Goal: Task Accomplishment & Management: Use online tool/utility

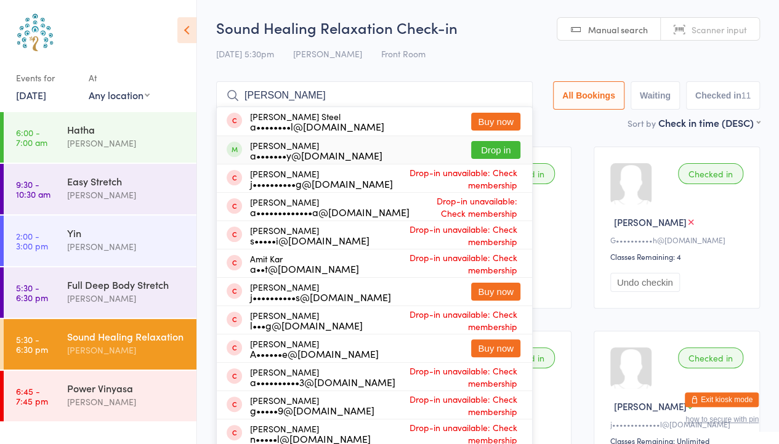
type input "[PERSON_NAME]"
click at [492, 148] on button "Drop in" at bounding box center [495, 150] width 49 height 18
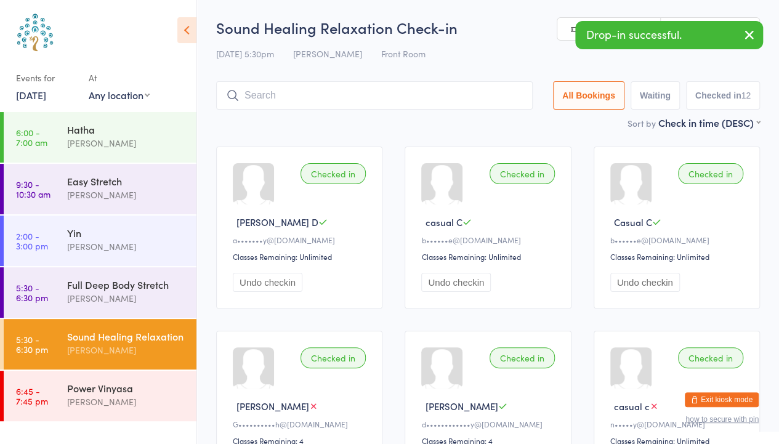
click at [747, 34] on icon "button" at bounding box center [749, 34] width 15 height 15
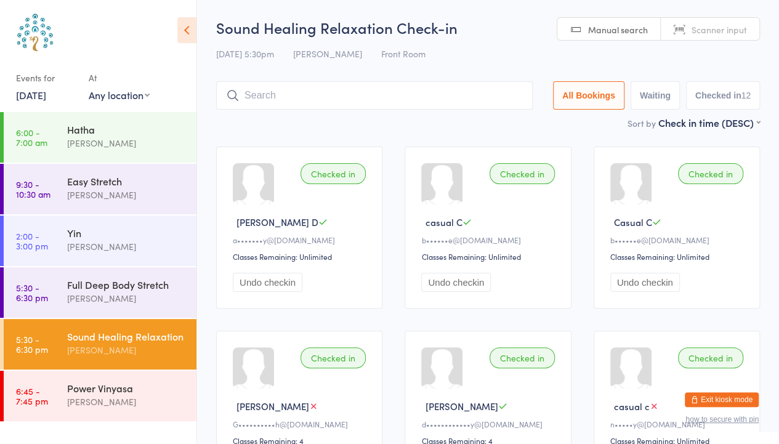
click at [736, 26] on span "Scanner input" at bounding box center [718, 29] width 55 height 12
click at [118, 389] on div "Power Vinyasa" at bounding box center [126, 388] width 119 height 14
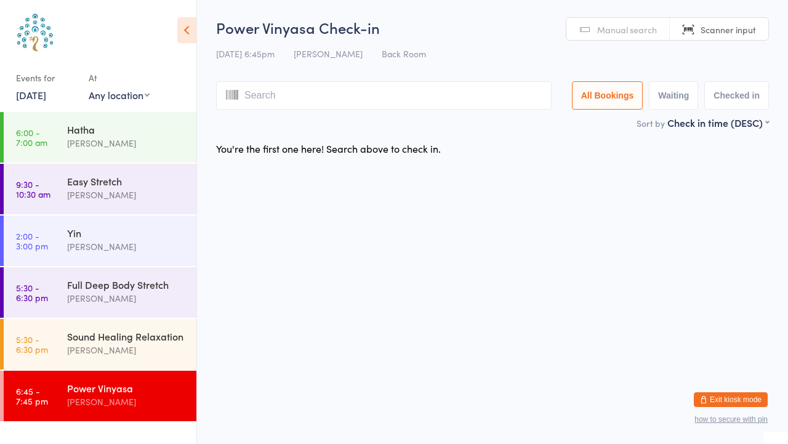
click at [602, 18] on link "Manual search" at bounding box center [617, 29] width 103 height 23
click at [624, 30] on span "Manual search" at bounding box center [627, 29] width 60 height 12
click at [599, 21] on link "Manual search" at bounding box center [617, 29] width 103 height 23
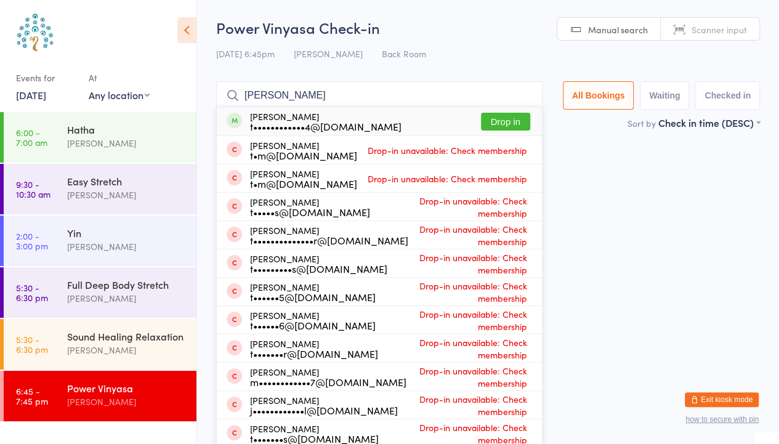
type input "[PERSON_NAME]"
click at [510, 125] on button "Drop in" at bounding box center [505, 122] width 49 height 18
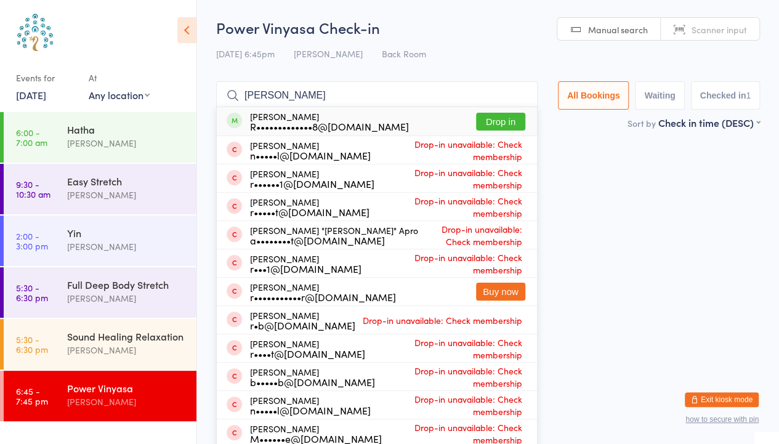
type input "[PERSON_NAME]"
click at [501, 131] on button "Drop in" at bounding box center [500, 122] width 49 height 18
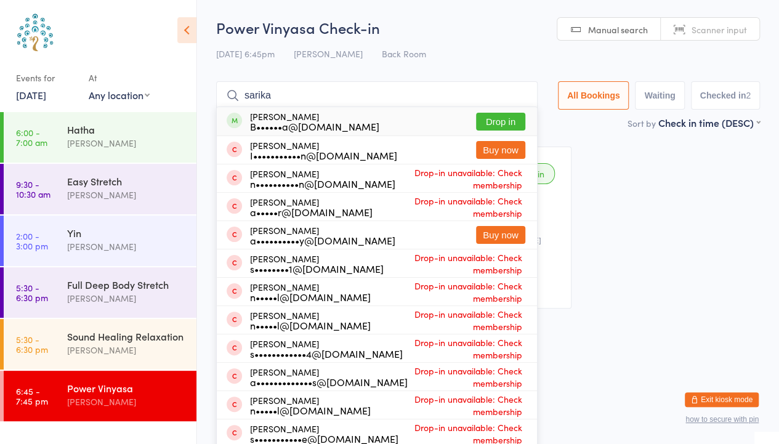
type input "sarika"
click at [501, 122] on button "Drop in" at bounding box center [500, 122] width 49 height 18
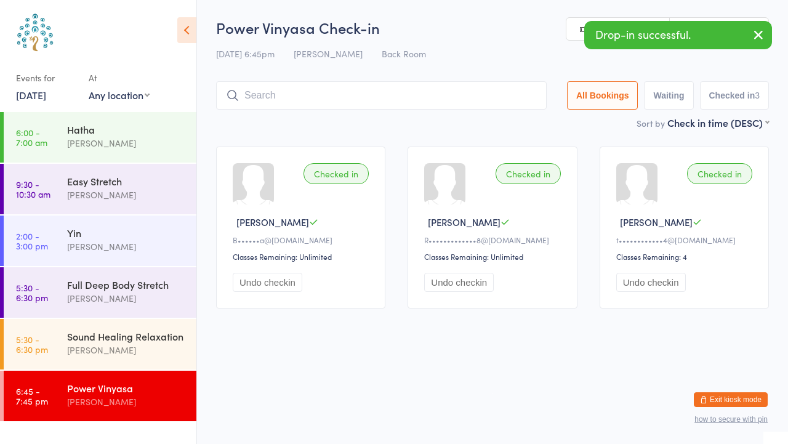
click at [755, 44] on button "button" at bounding box center [758, 36] width 27 height 28
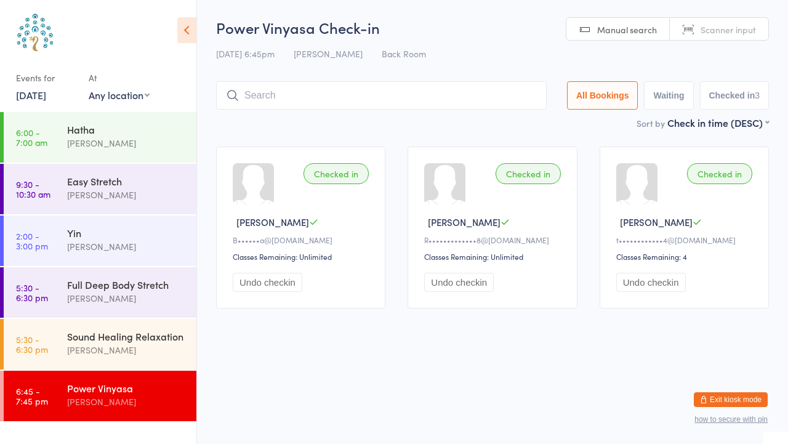
click at [289, 97] on input "search" at bounding box center [381, 95] width 331 height 28
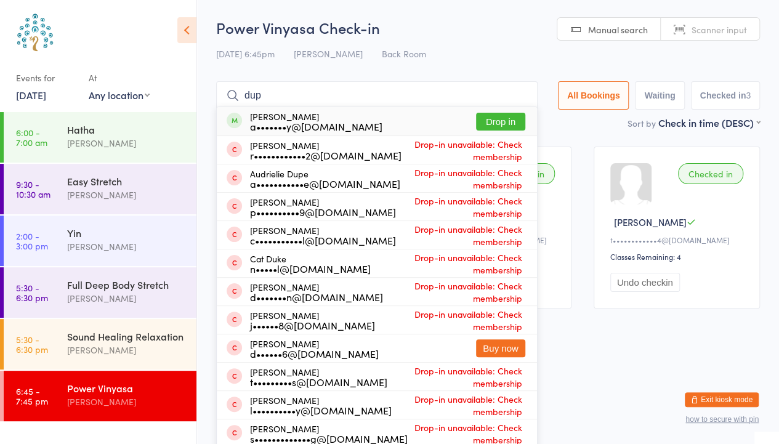
type input "dup"
click at [504, 121] on button "Drop in" at bounding box center [500, 122] width 49 height 18
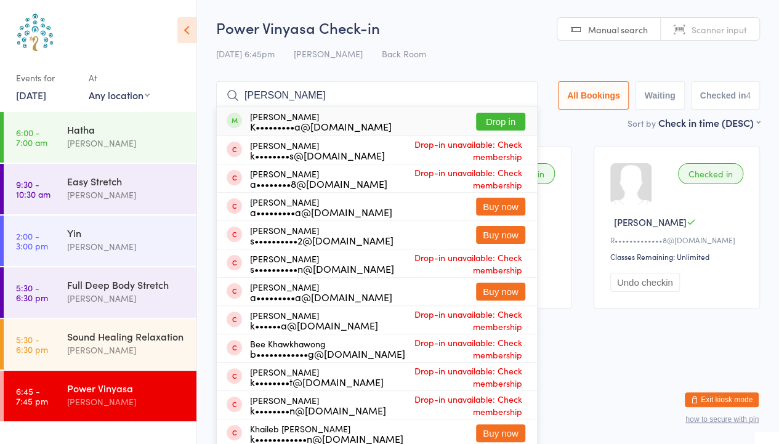
type input "[PERSON_NAME]"
click at [490, 120] on button "Drop in" at bounding box center [500, 122] width 49 height 18
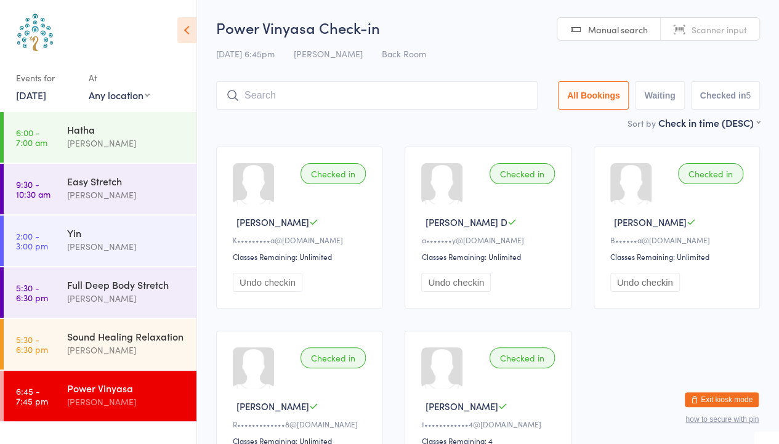
click at [721, 28] on span "Scanner input" at bounding box center [718, 29] width 55 height 12
type input "5766"
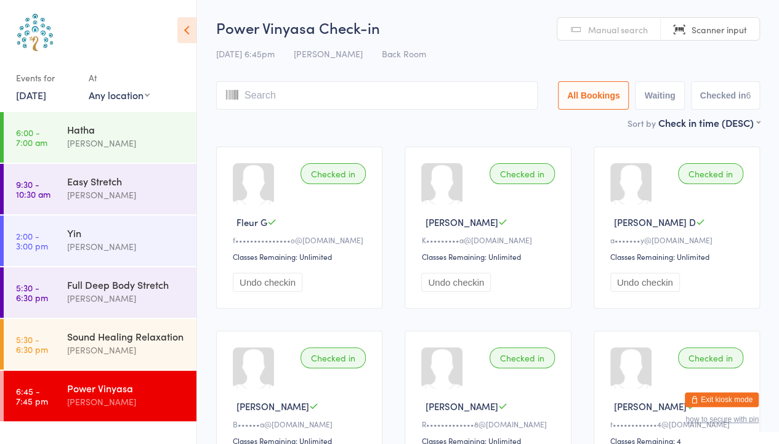
click at [37, 90] on link "[DATE]" at bounding box center [31, 95] width 30 height 14
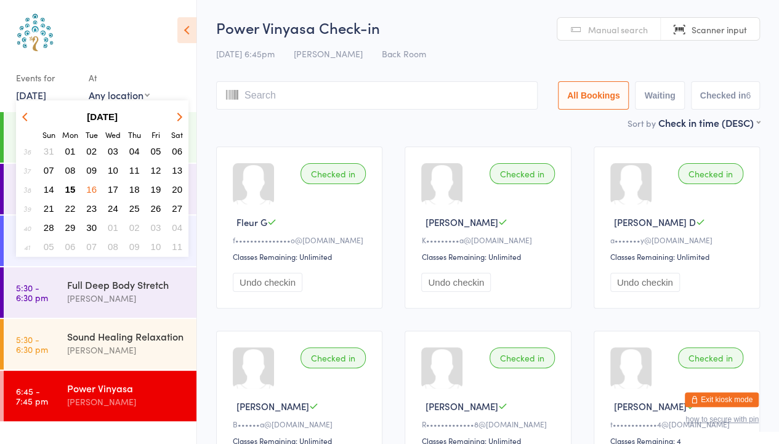
click at [116, 191] on span "17" at bounding box center [113, 189] width 10 height 10
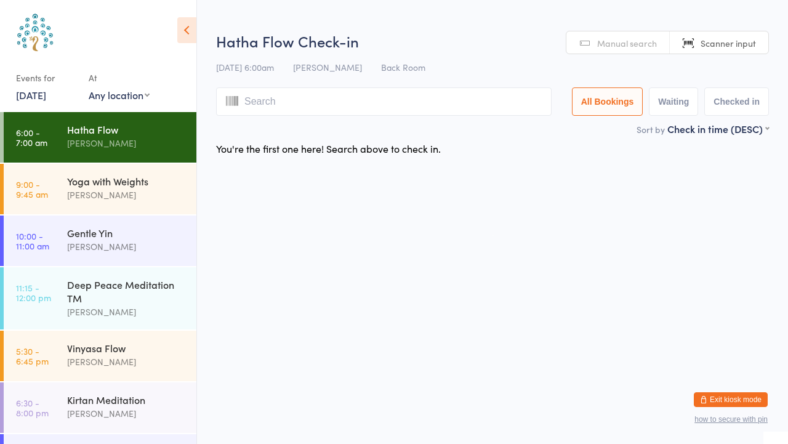
click at [43, 92] on link "[DATE]" at bounding box center [31, 95] width 30 height 14
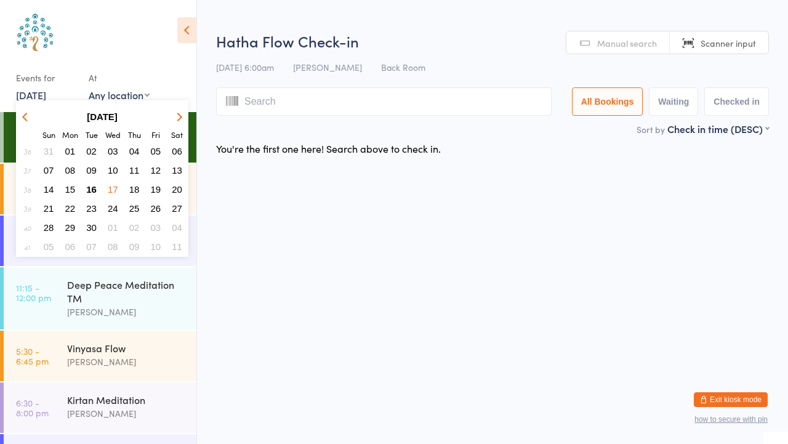
click at [74, 192] on span "15" at bounding box center [70, 189] width 10 height 10
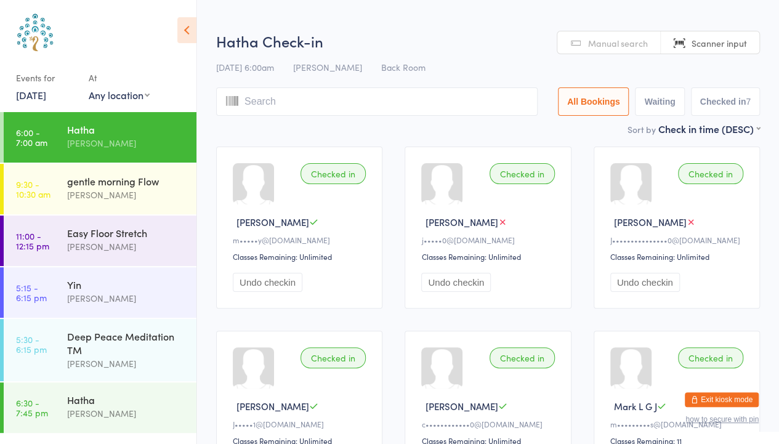
click at [44, 98] on link "[DATE]" at bounding box center [31, 95] width 30 height 14
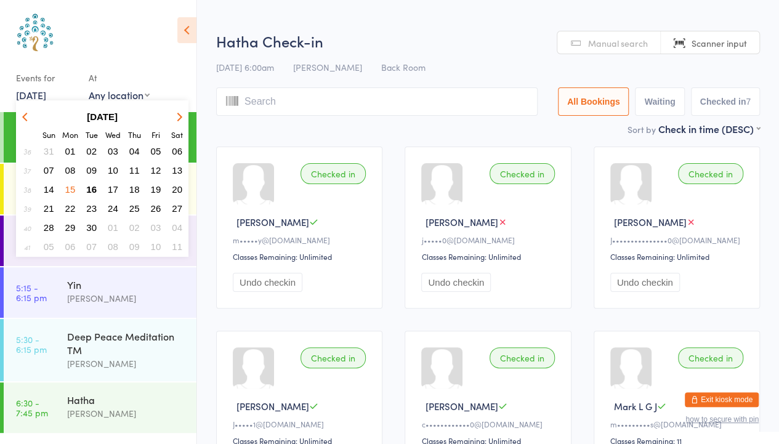
click at [94, 193] on span "16" at bounding box center [91, 189] width 10 height 10
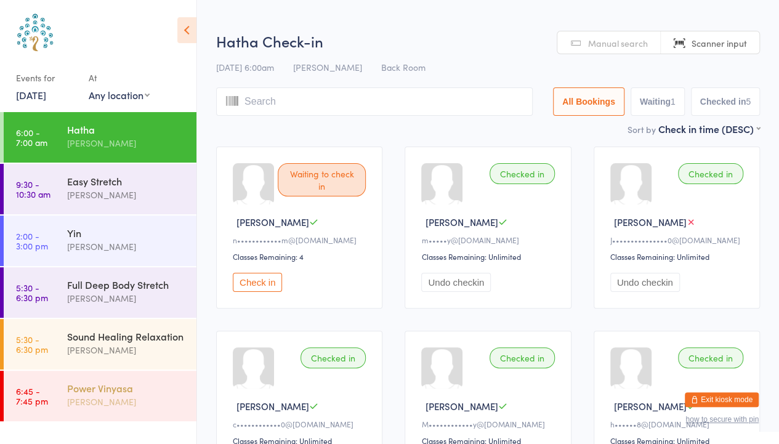
click at [126, 402] on div "[PERSON_NAME]" at bounding box center [126, 402] width 119 height 14
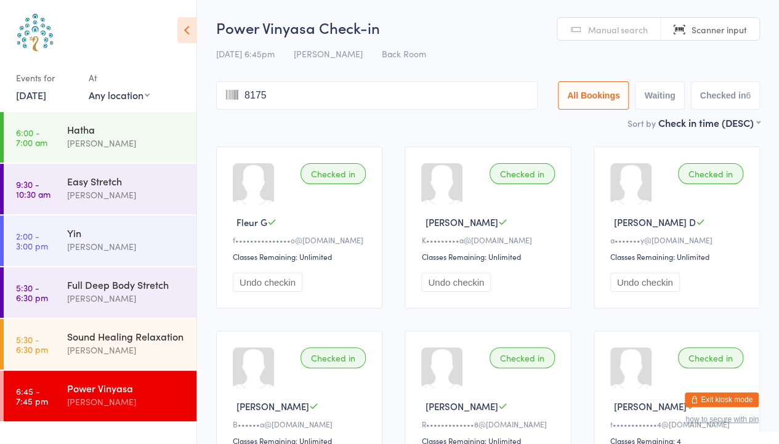
type input "8175"
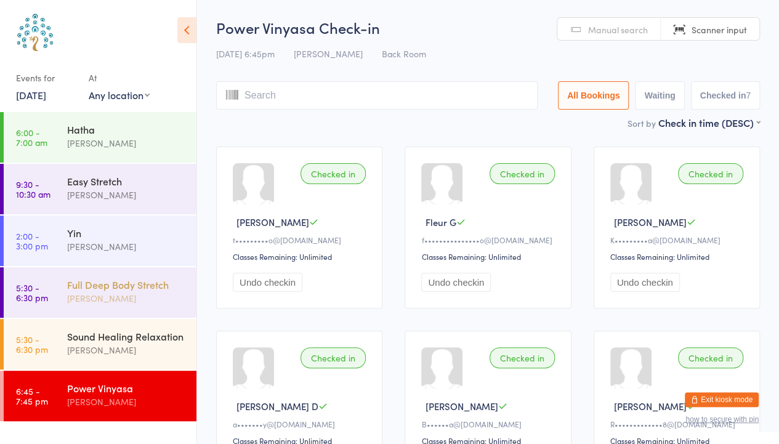
click at [102, 292] on div "[PERSON_NAME]" at bounding box center [126, 298] width 119 height 14
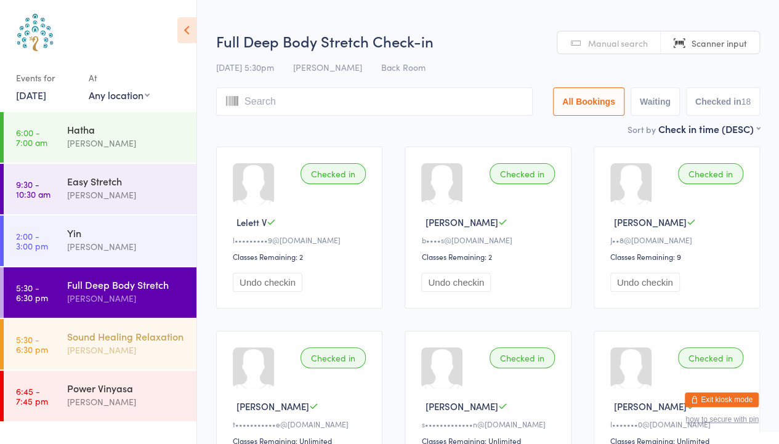
click at [147, 339] on div "Sound Healing Relaxation" at bounding box center [126, 336] width 119 height 14
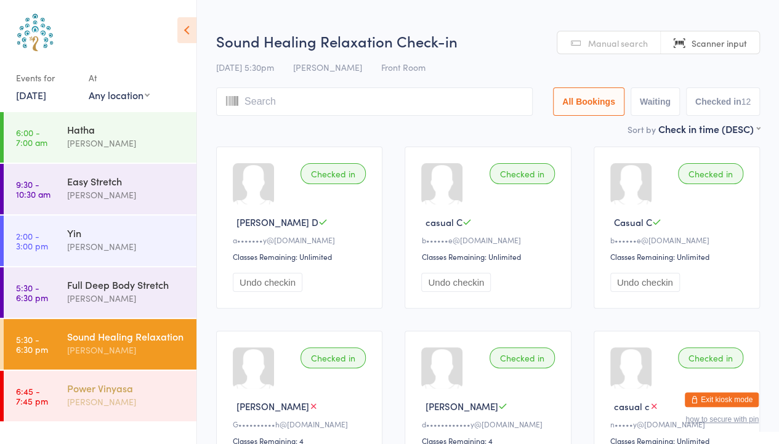
click at [138, 392] on div "Power Vinyasa" at bounding box center [126, 388] width 119 height 14
